Goal: Check status: Check status

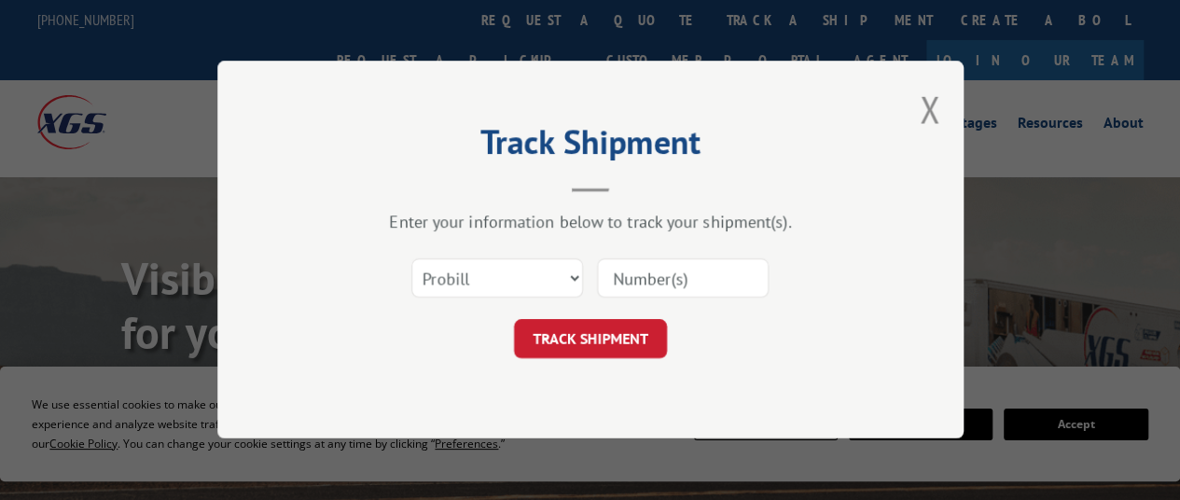
click at [679, 288] on input at bounding box center [683, 278] width 172 height 39
type input "814989"
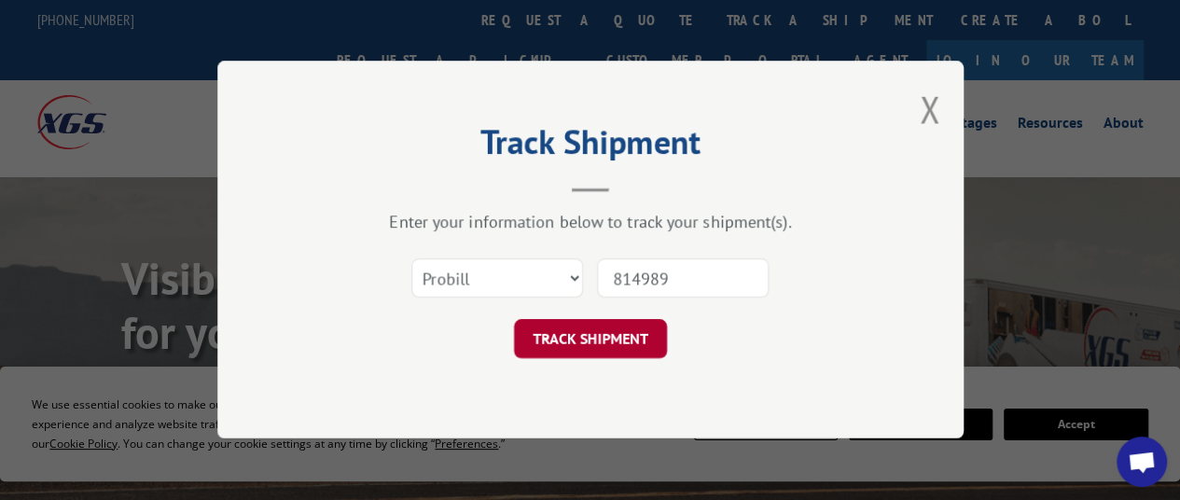
click at [600, 333] on button "TRACK SHIPMENT" at bounding box center [590, 339] width 153 height 39
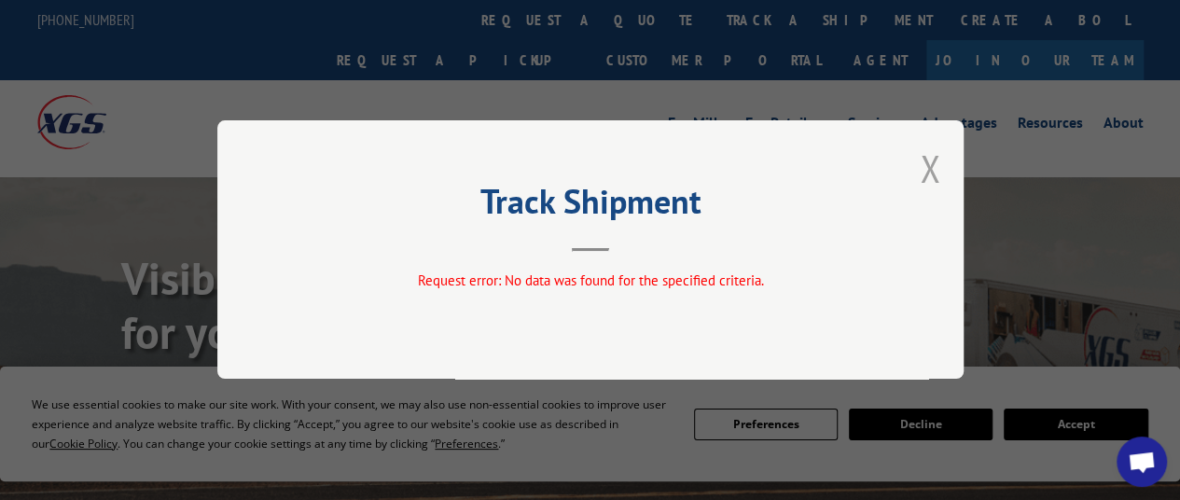
click at [929, 170] on button "Close modal" at bounding box center [930, 168] width 21 height 49
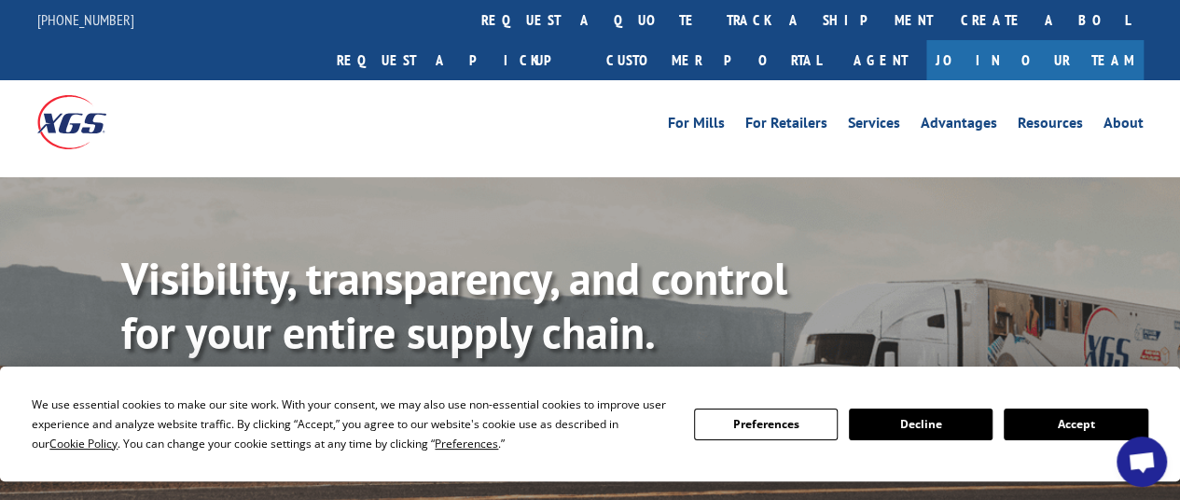
click at [713, 18] on link "track a shipment" at bounding box center [830, 20] width 234 height 40
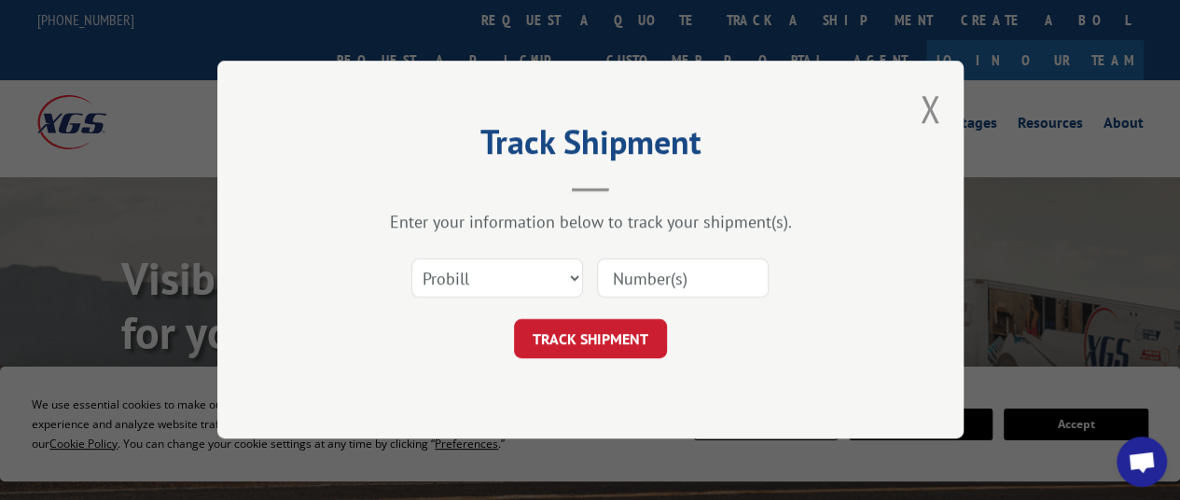
click at [634, 274] on input at bounding box center [683, 278] width 172 height 39
click at [574, 277] on select "Select category... Probill BOL PO" at bounding box center [497, 278] width 172 height 39
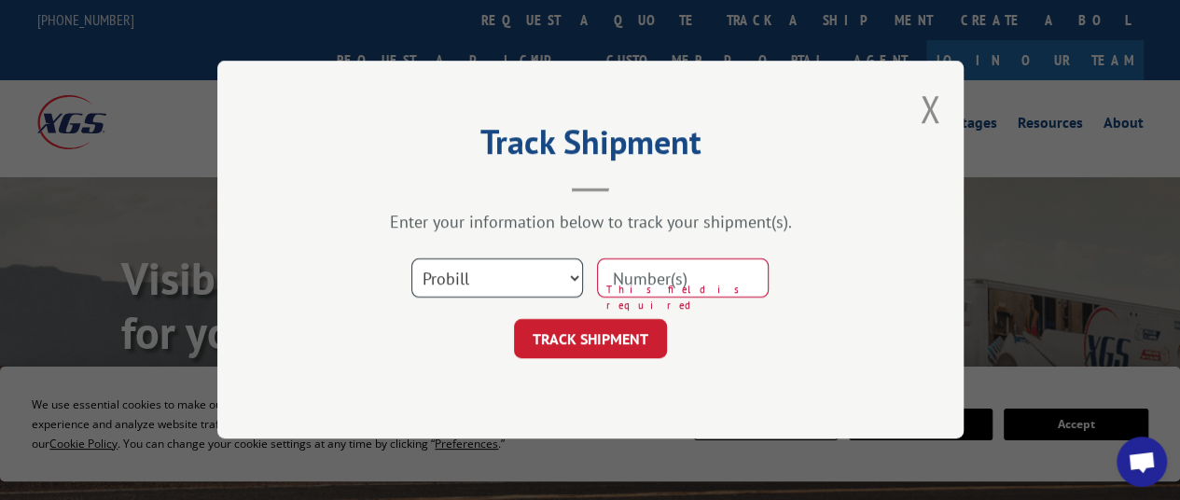
select select "bol"
click at [411, 259] on select "Select category... Probill BOL PO" at bounding box center [497, 278] width 172 height 39
click at [674, 286] on input at bounding box center [683, 278] width 172 height 39
type input "814989"
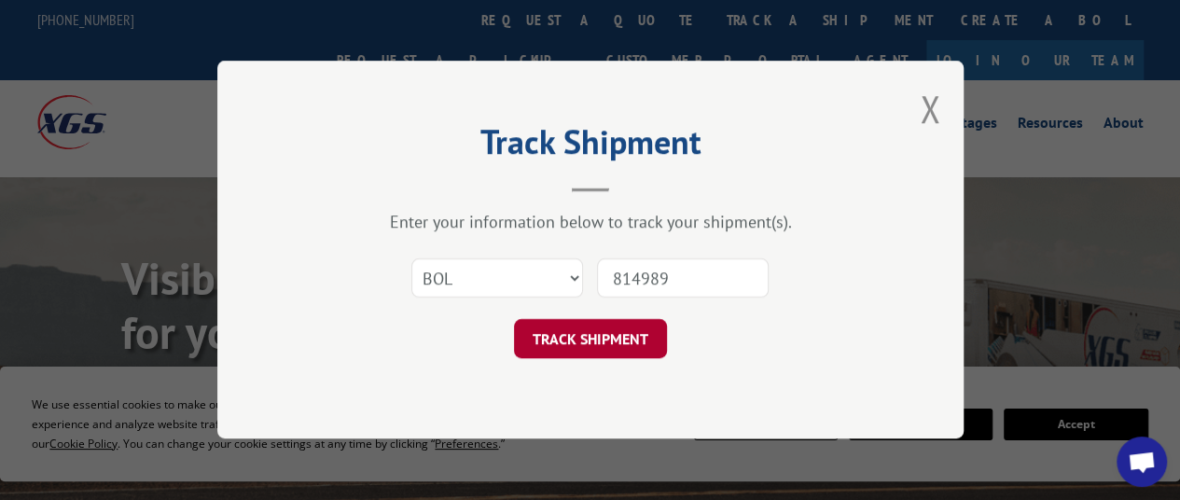
click at [579, 329] on button "TRACK SHIPMENT" at bounding box center [590, 339] width 153 height 39
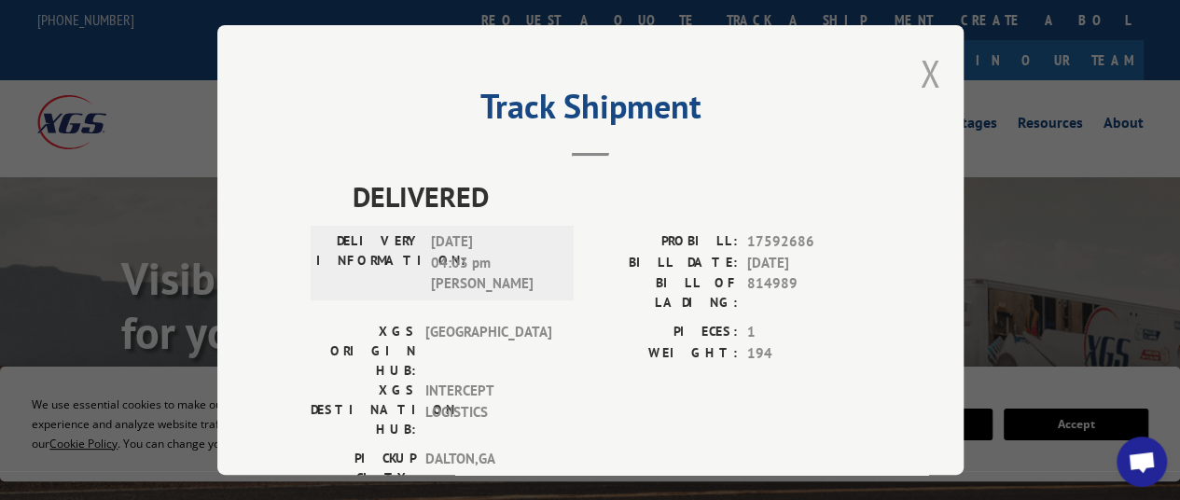
click at [922, 68] on button "Close modal" at bounding box center [930, 73] width 21 height 49
